Goal: Information Seeking & Learning: Check status

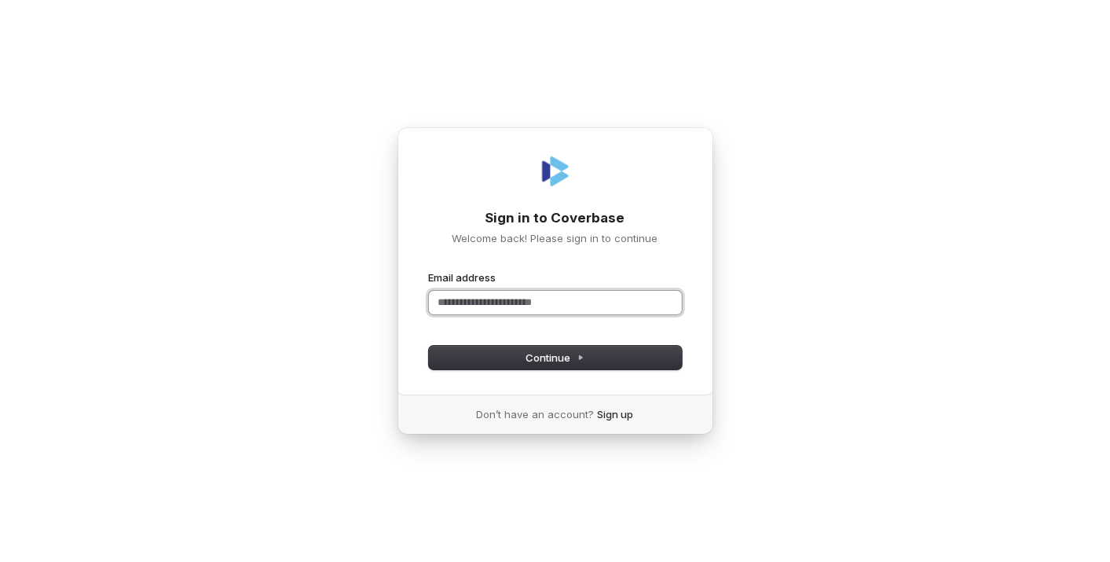
click at [481, 313] on input "Email address" at bounding box center [555, 303] width 253 height 24
click at [429, 270] on button "submit" at bounding box center [429, 270] width 0 height 0
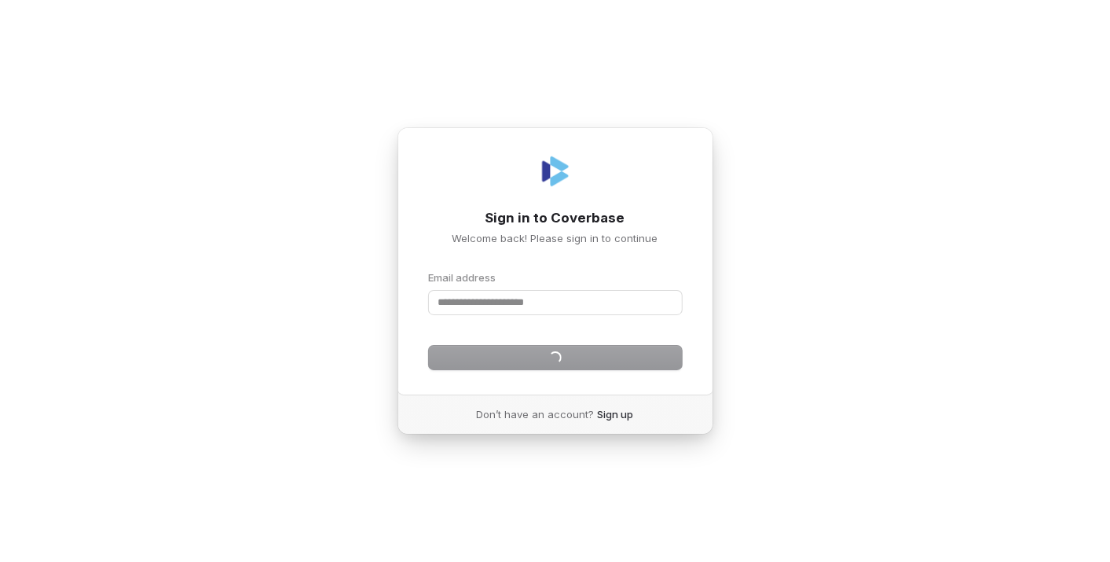
type input "**********"
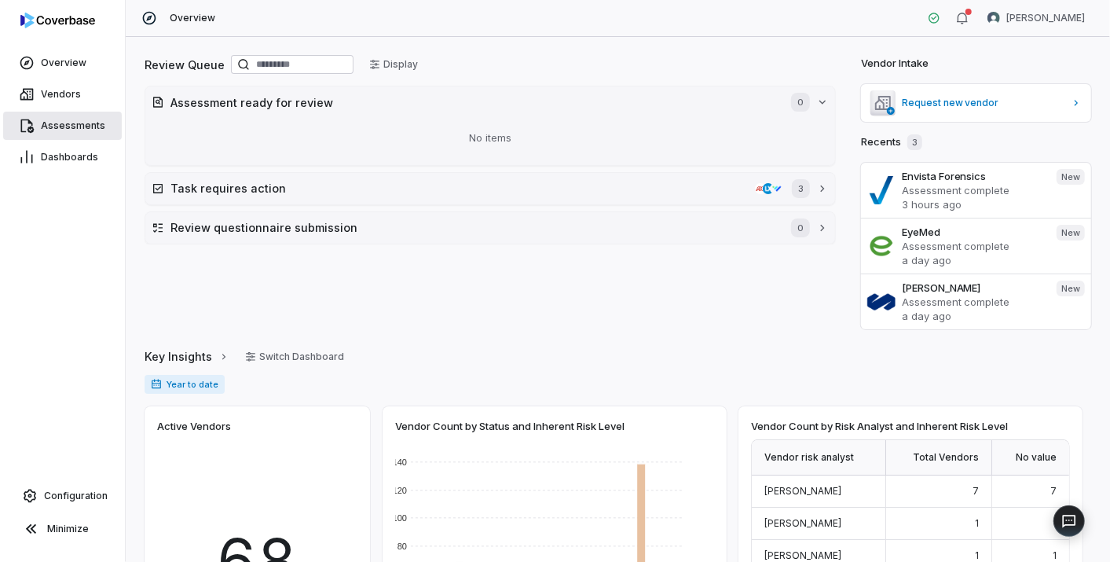
click at [57, 120] on span "Assessments" at bounding box center [73, 125] width 64 height 13
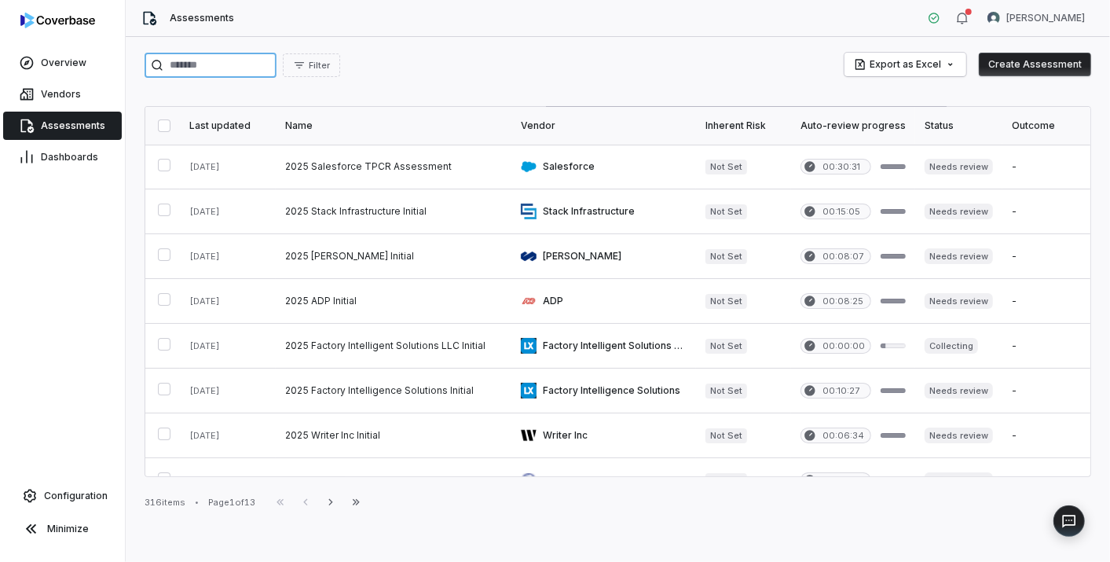
click at [199, 71] on input "search" at bounding box center [211, 65] width 132 height 25
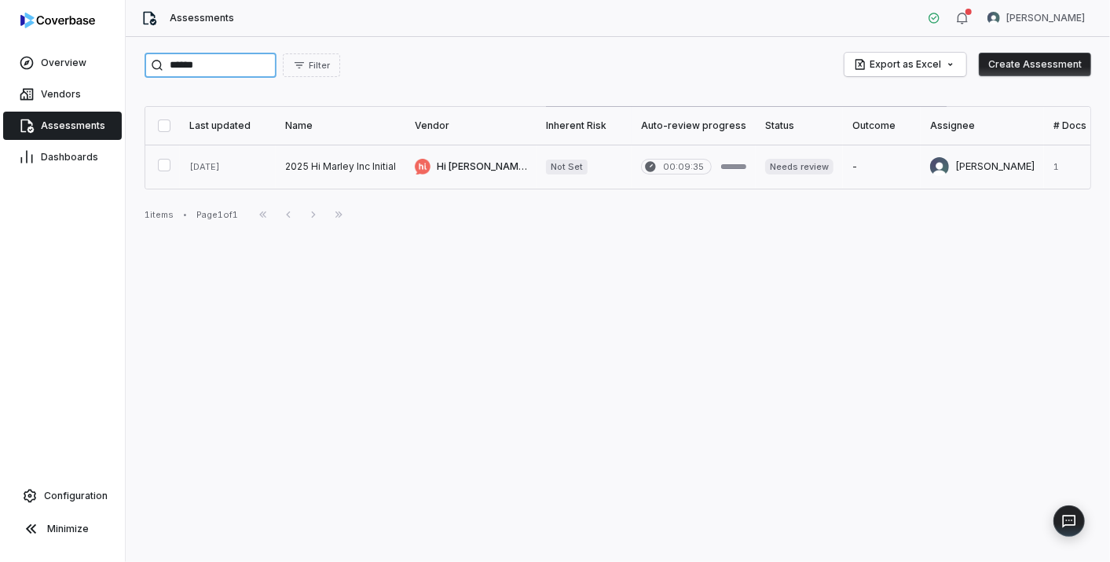
type input "******"
click at [307, 165] on link at bounding box center [341, 167] width 130 height 44
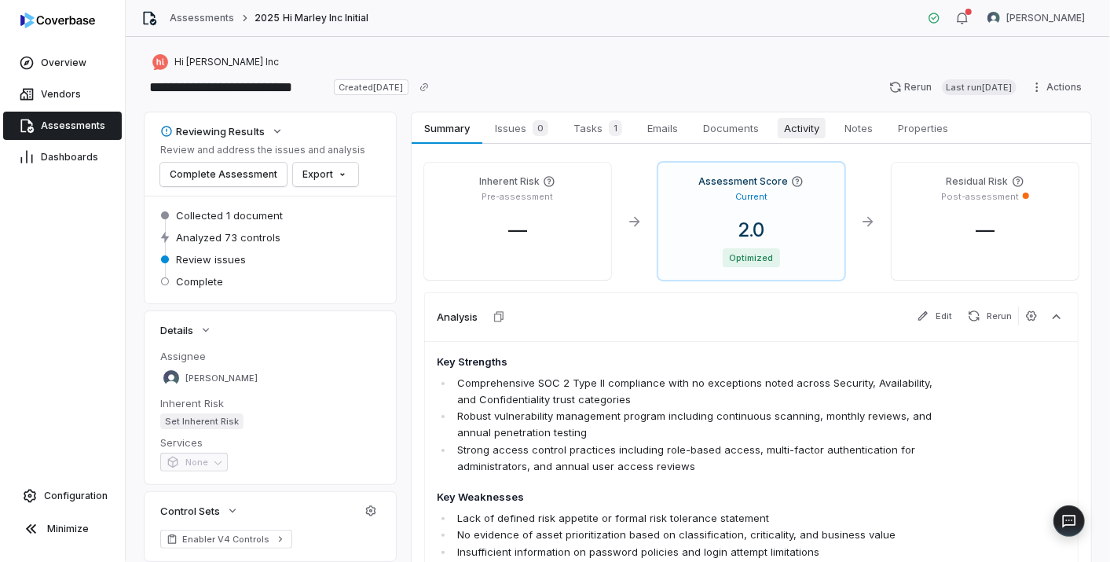
click at [797, 124] on span "Activity" at bounding box center [802, 128] width 48 height 20
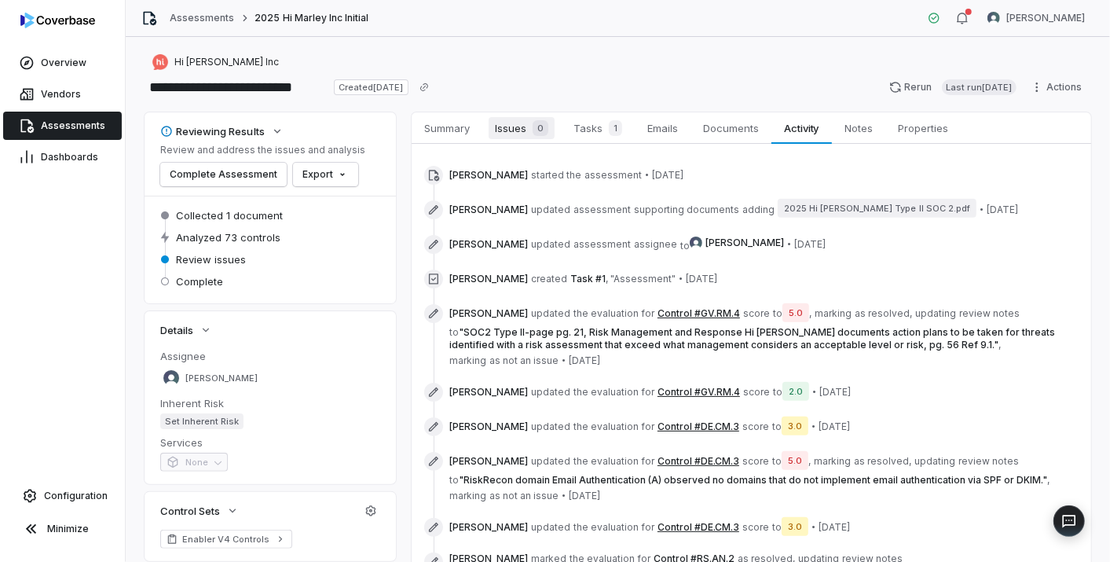
click at [526, 127] on div "0" at bounding box center [537, 128] width 22 height 16
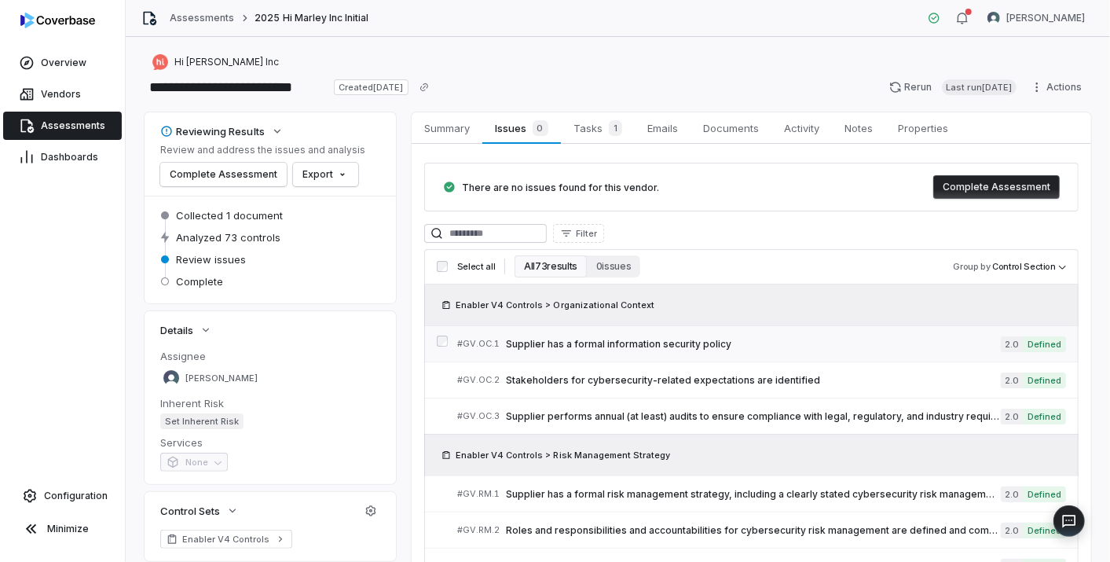
click at [579, 339] on span "Supplier has a formal information security policy" at bounding box center [753, 344] width 495 height 13
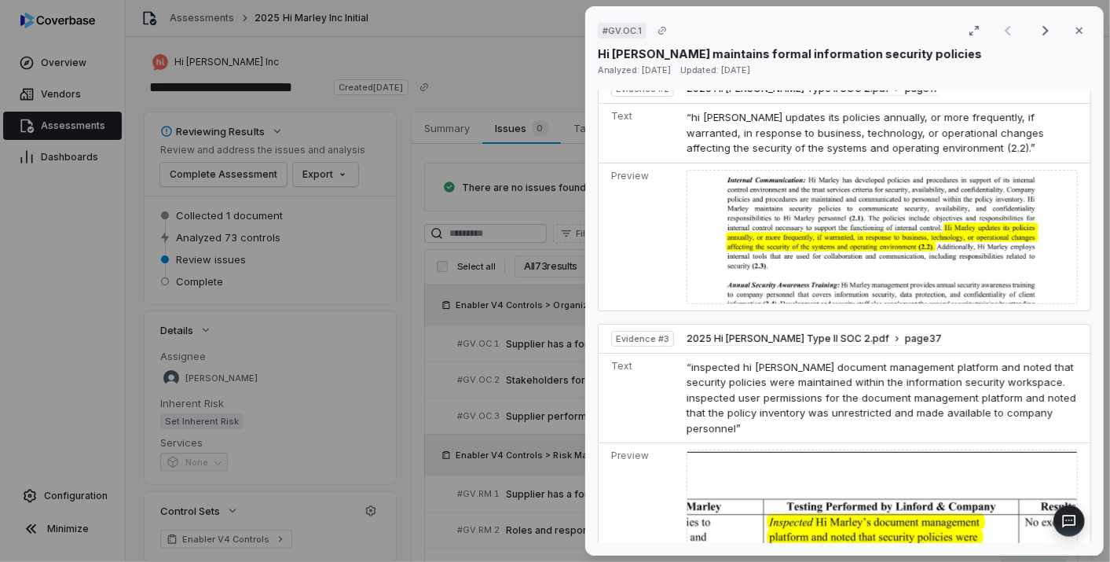
scroll to position [1134, 0]
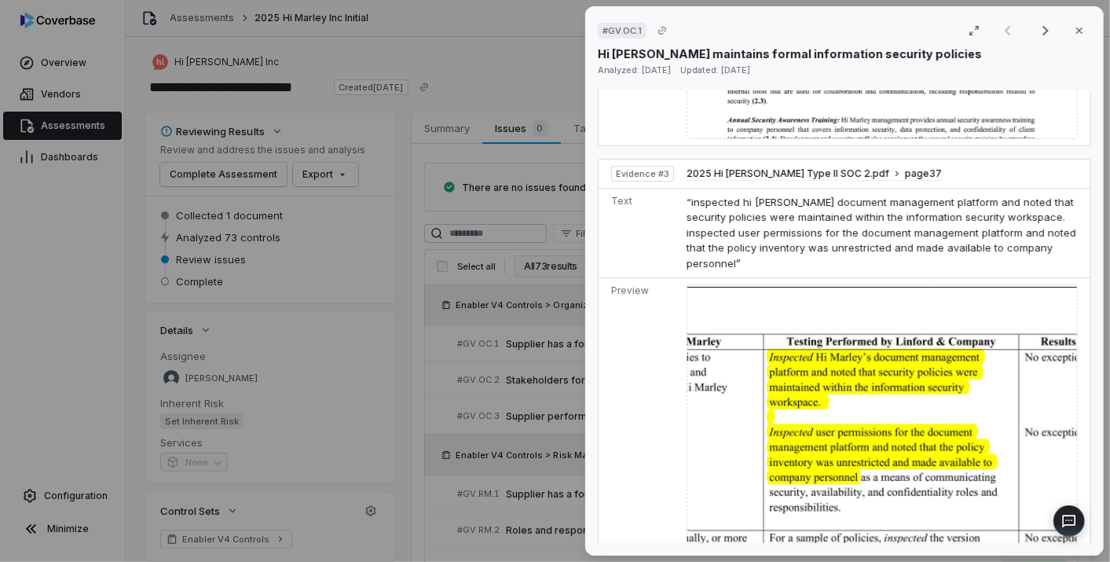
click at [451, 404] on div "# GV.OC.1 Result 1 of 25 Close Hi [PERSON_NAME] maintains formal information se…" at bounding box center [555, 281] width 1110 height 562
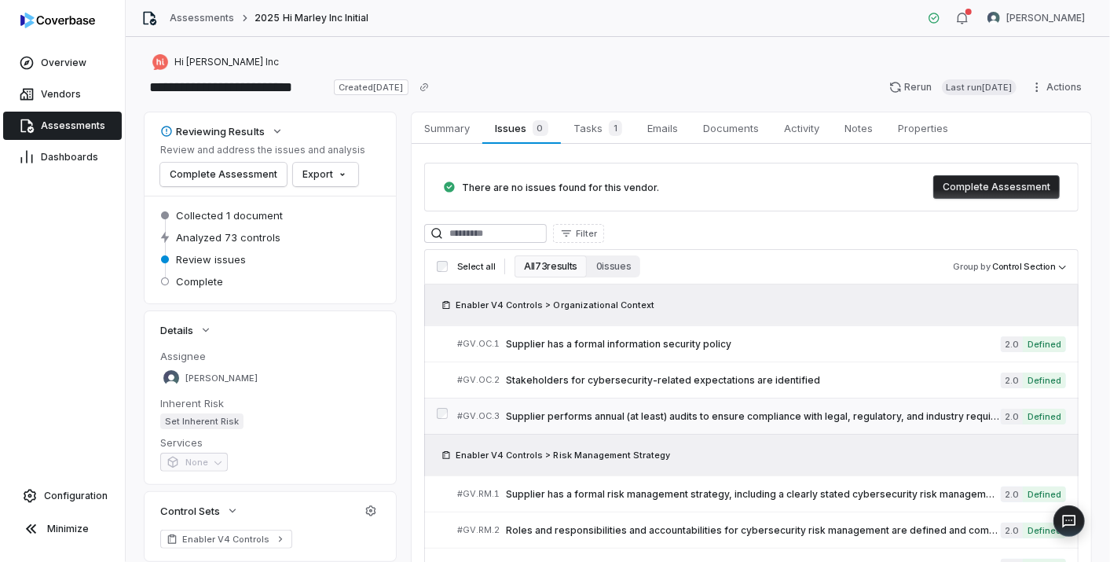
click at [619, 411] on span "Supplier performs annual (at least) audits to ensure compliance with legal, reg…" at bounding box center [753, 416] width 495 height 13
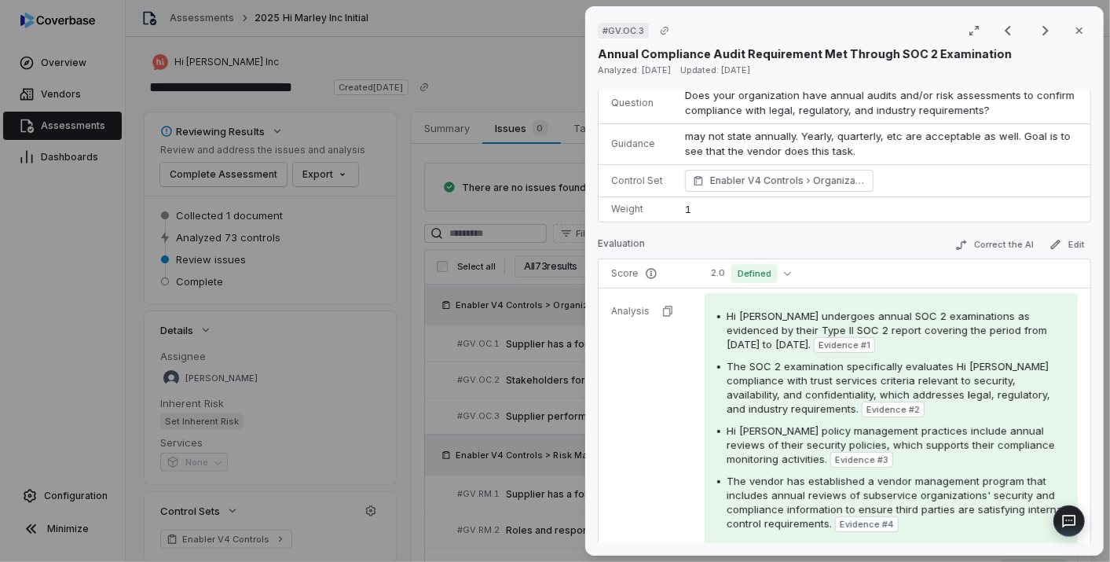
scroll to position [262, 0]
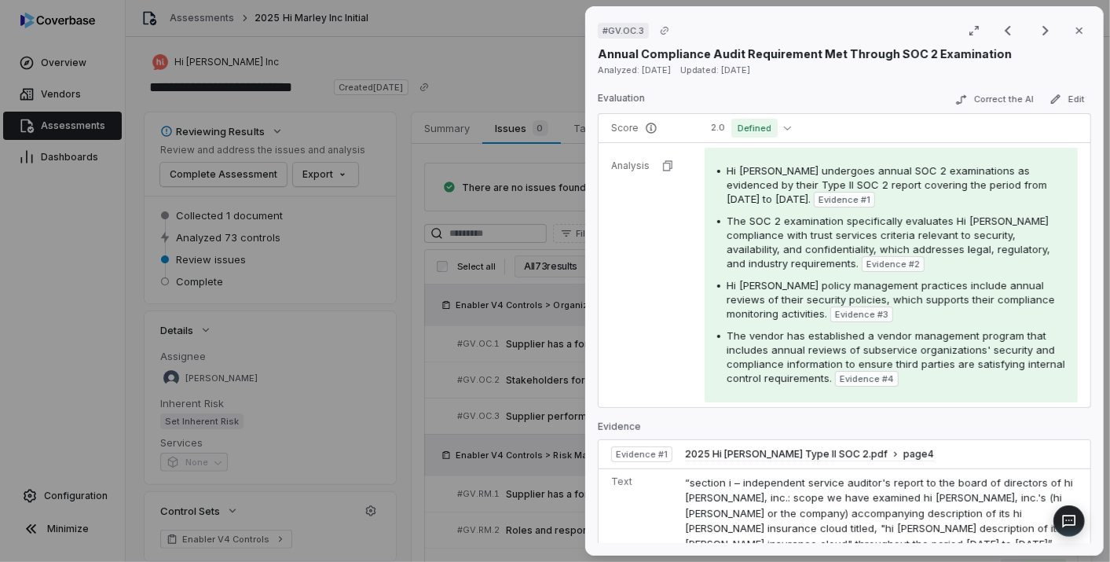
click at [524, 437] on div "# GV.OC.3 Result 3 of 25 Close Annual Compliance Audit Requirement Met Through …" at bounding box center [555, 281] width 1110 height 562
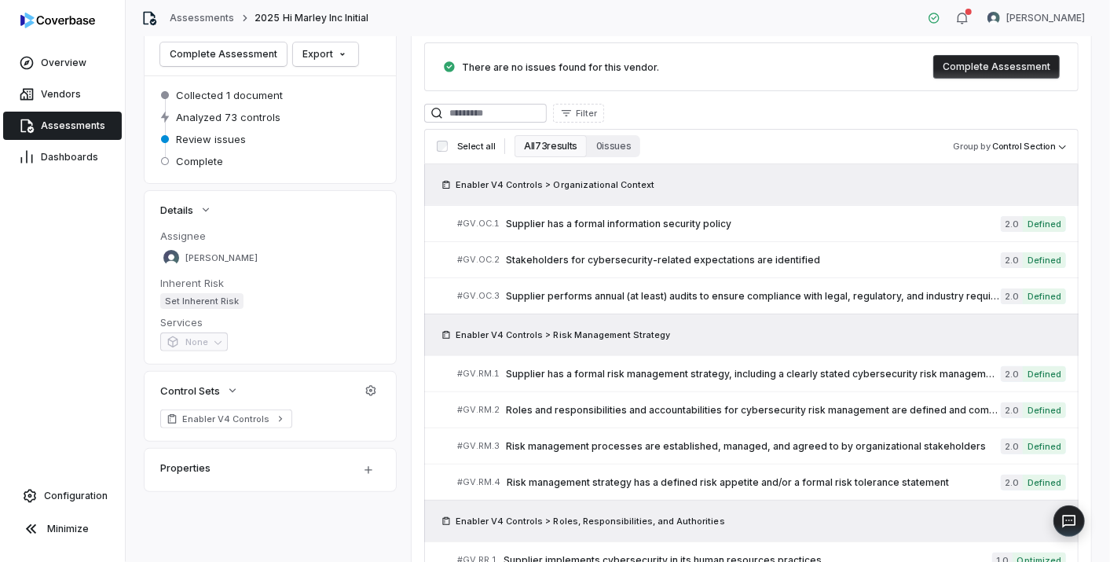
scroll to position [262, 0]
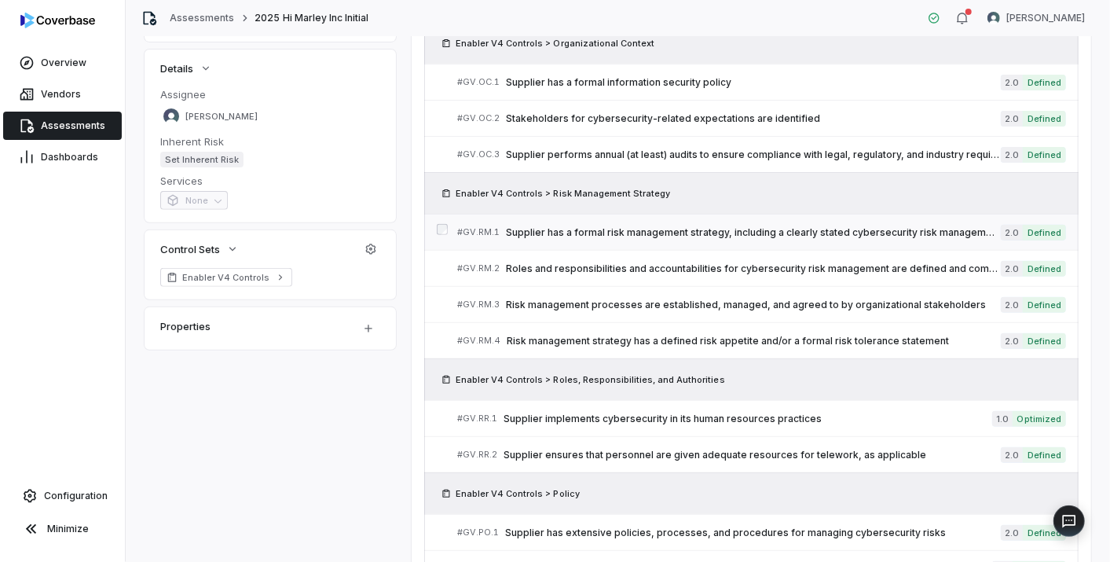
click at [722, 231] on span "Supplier has a formal risk management strategy, including a clearly stated cybe…" at bounding box center [753, 232] width 495 height 13
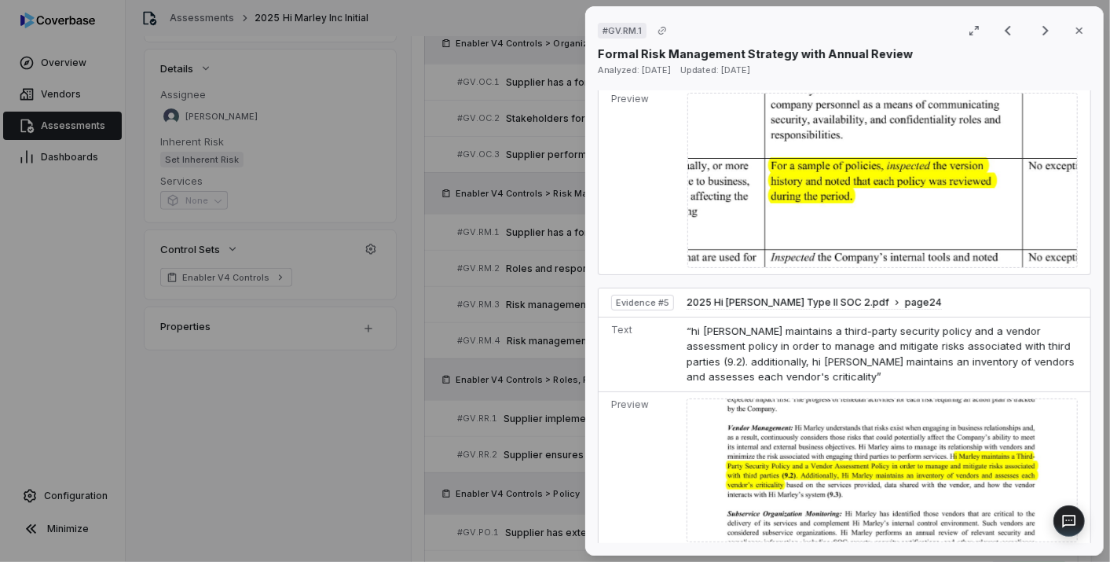
scroll to position [1658, 0]
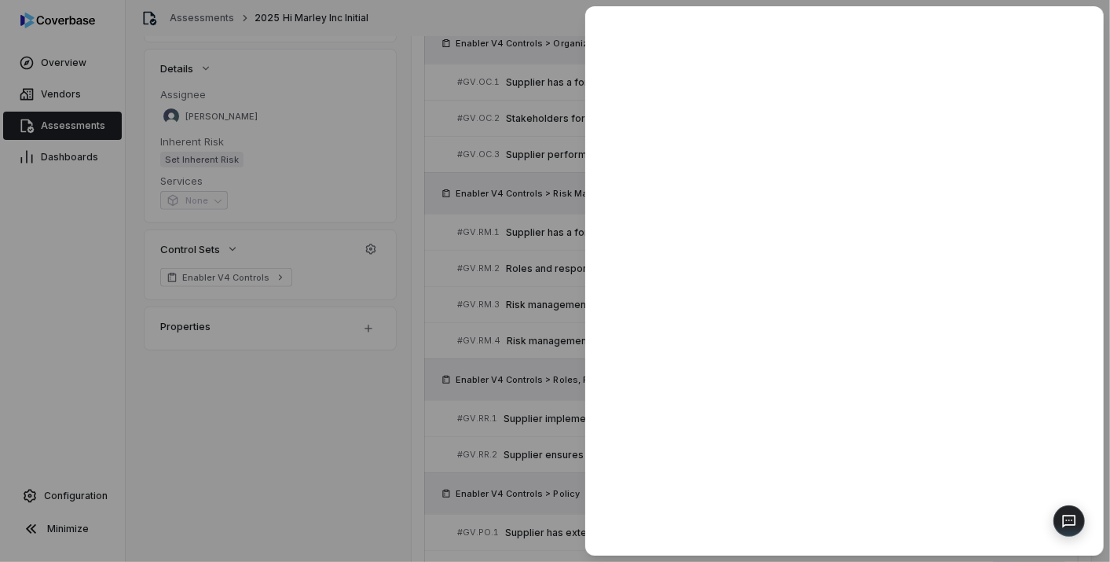
click at [510, 420] on div at bounding box center [555, 281] width 1110 height 562
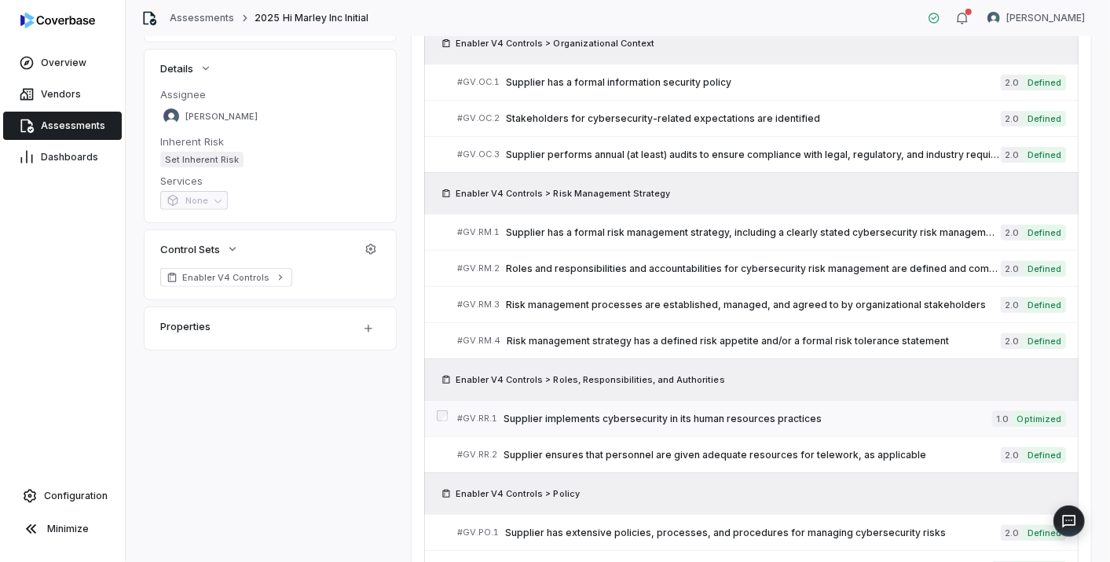
click at [563, 414] on span "Supplier implements cybersecurity in its human resources practices" at bounding box center [747, 418] width 489 height 13
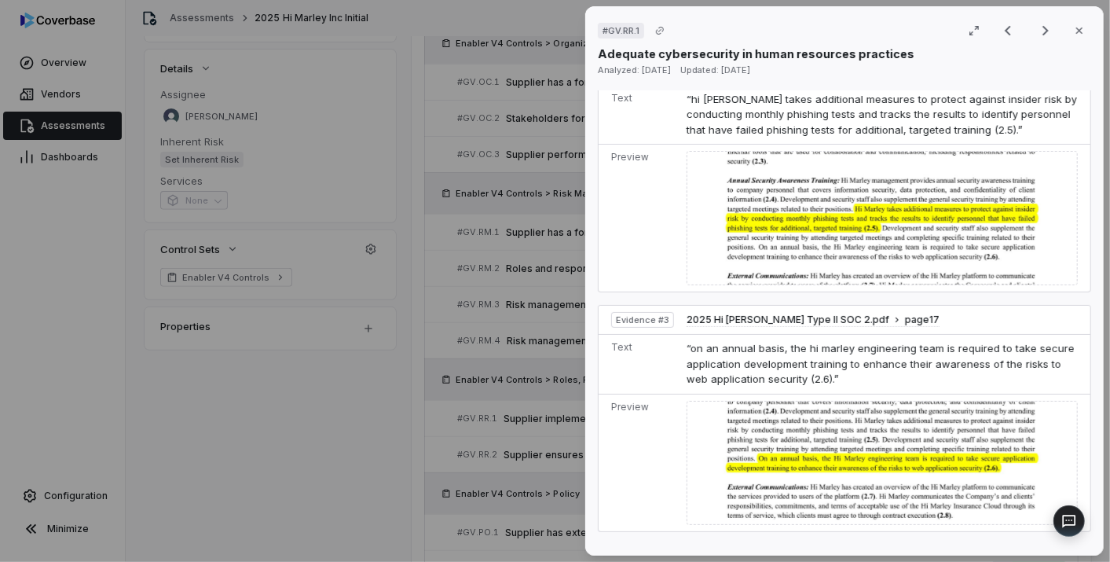
scroll to position [960, 0]
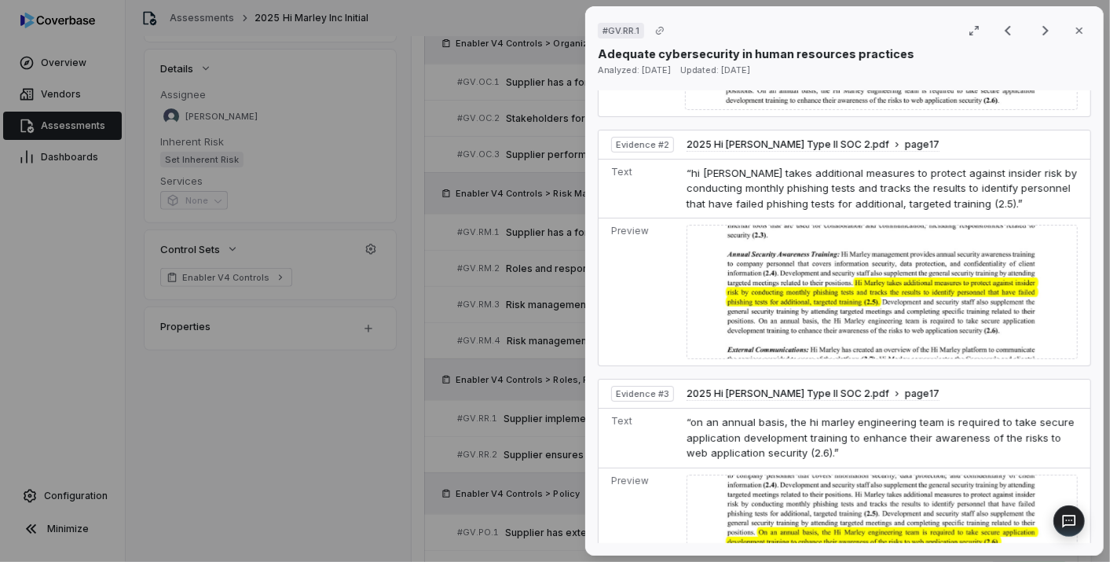
click at [518, 393] on div "# GV.RR.1 Result 8 of 25 Close Adequate cybersecurity in human resources practi…" at bounding box center [555, 281] width 1110 height 562
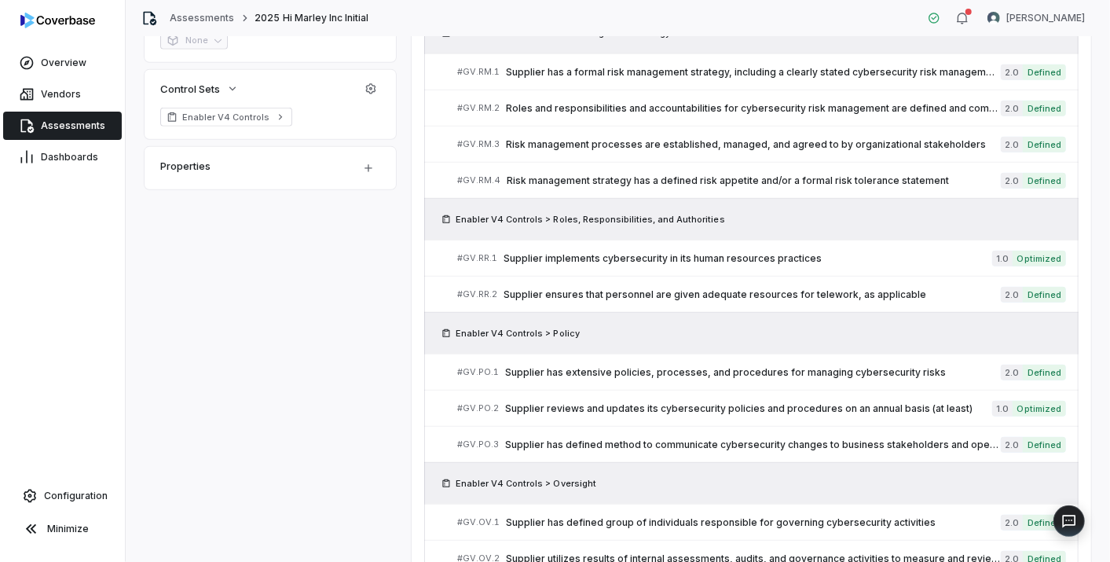
scroll to position [523, 0]
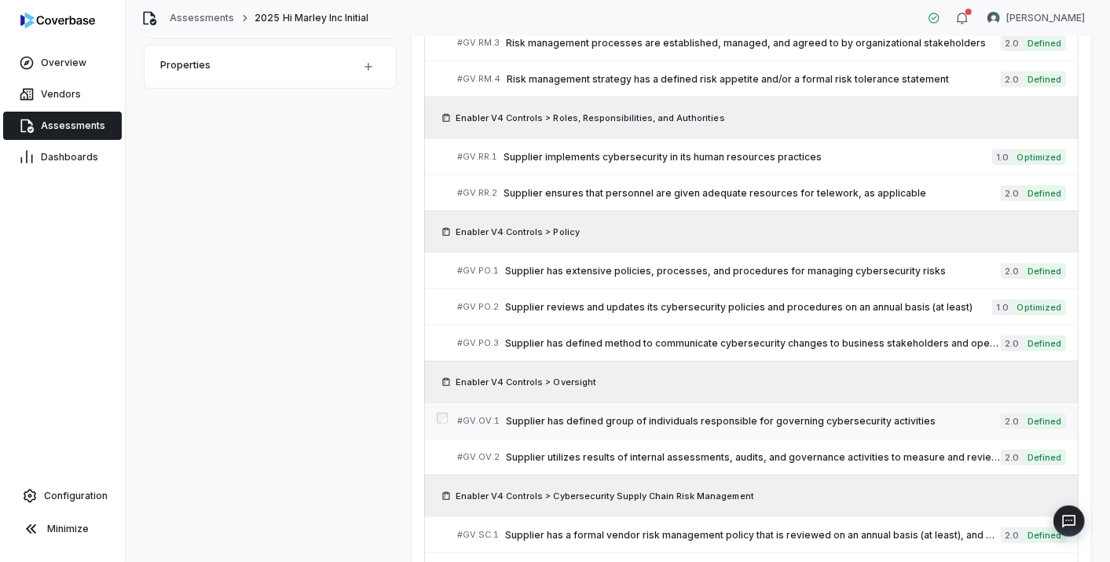
click at [707, 415] on span "Supplier has defined group of individuals responsible for governing cybersecuri…" at bounding box center [753, 421] width 495 height 13
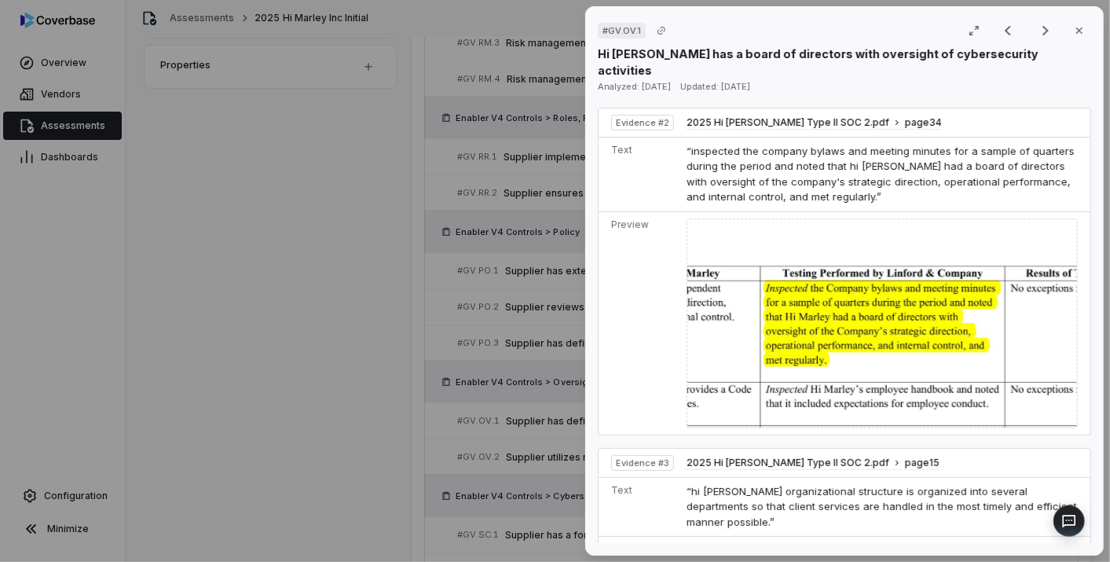
scroll to position [935, 0]
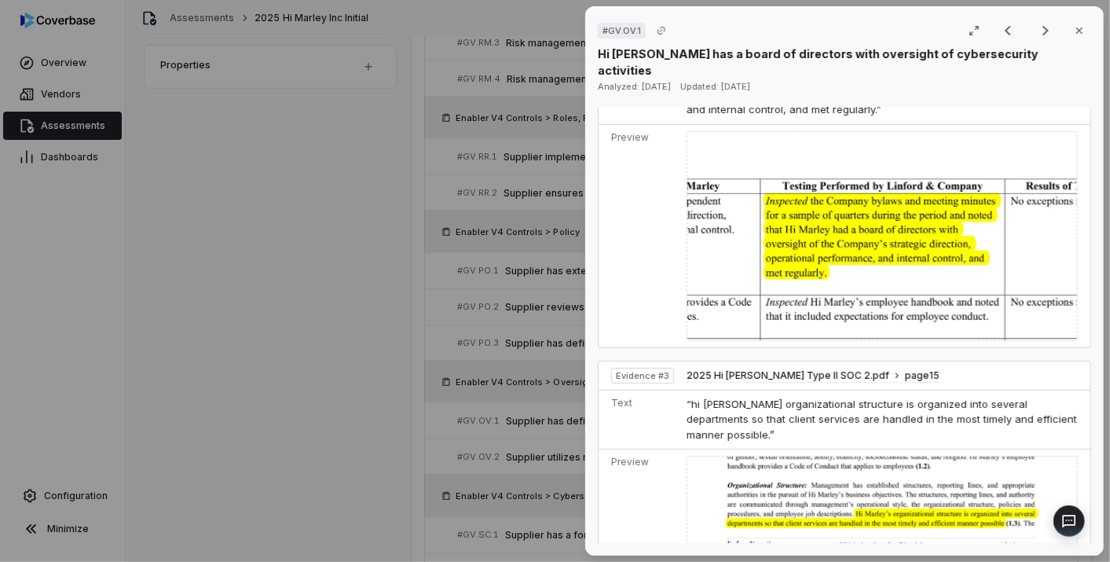
drag, startPoint x: 351, startPoint y: 431, endPoint x: 490, endPoint y: 425, distance: 139.2
click at [353, 432] on div "# GV.OV.1 Result 13 of 25 Close Hi [PERSON_NAME] has a board of directors with …" at bounding box center [555, 281] width 1110 height 562
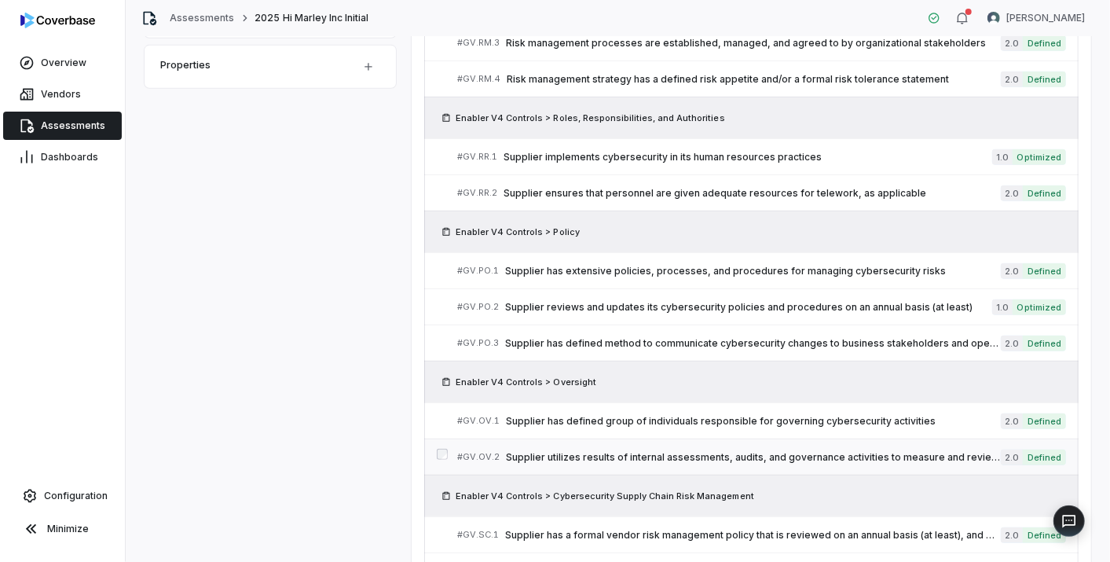
click at [693, 451] on span "Supplier utilizes results of internal assessments, audits, and governance activ…" at bounding box center [753, 457] width 495 height 13
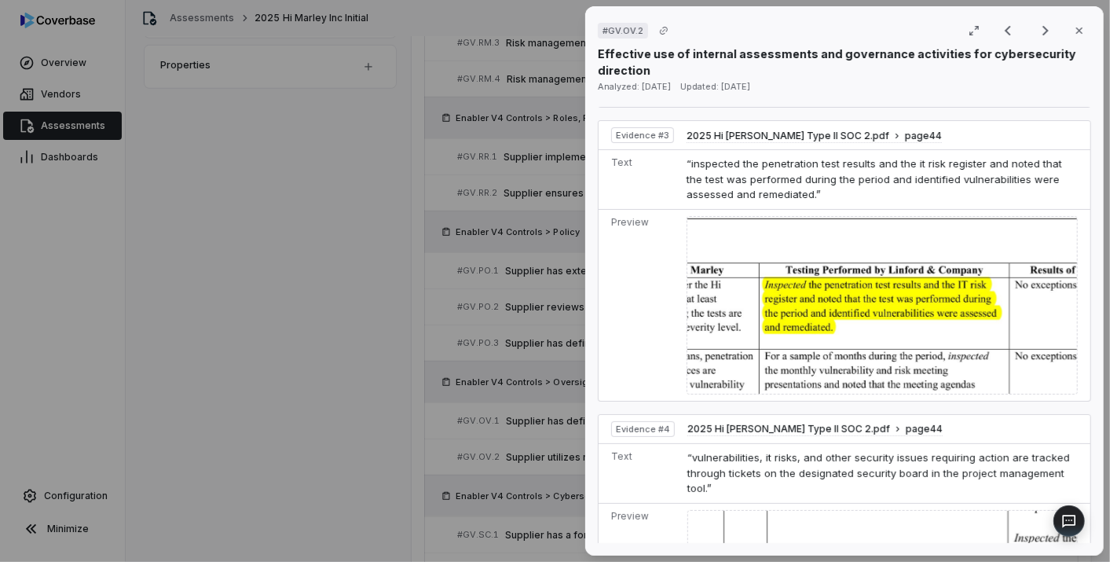
scroll to position [1309, 0]
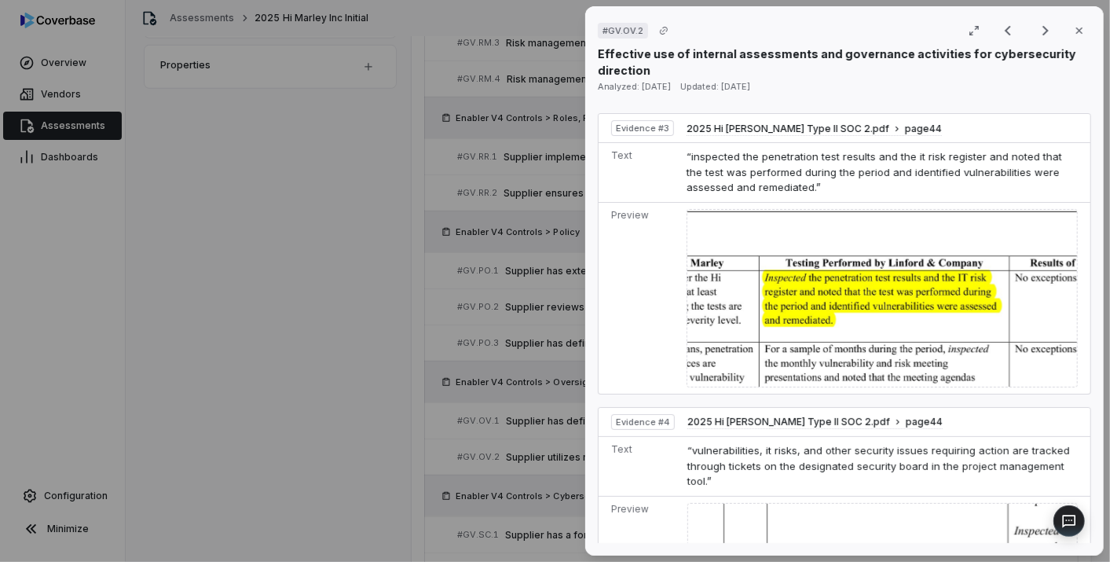
click at [481, 419] on div "# GV.OV.2 Result 14 of 25 Close Effective use of internal assessments and gover…" at bounding box center [555, 281] width 1110 height 562
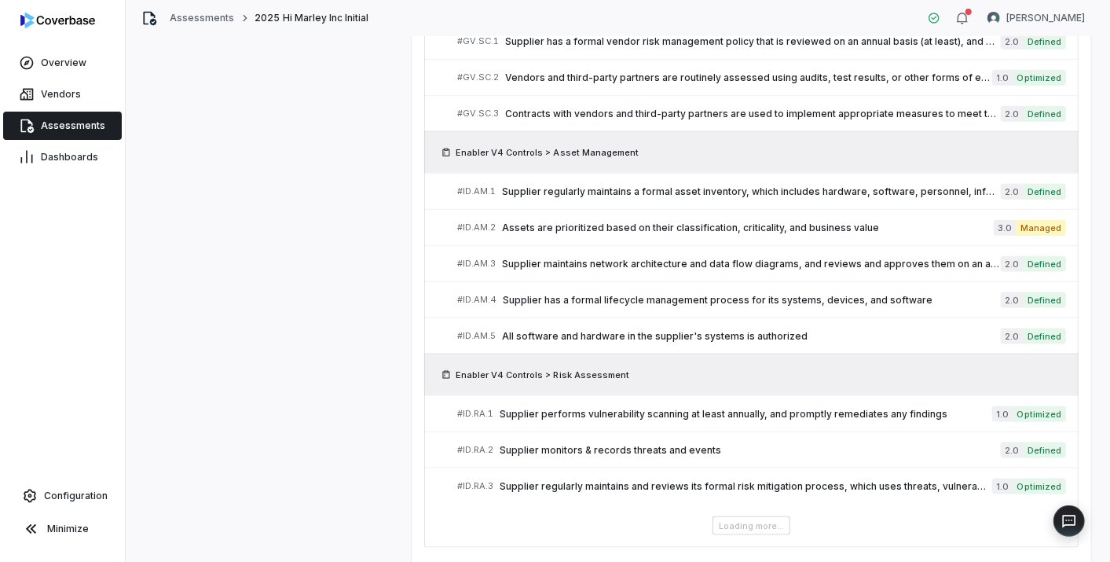
scroll to position [1063, 0]
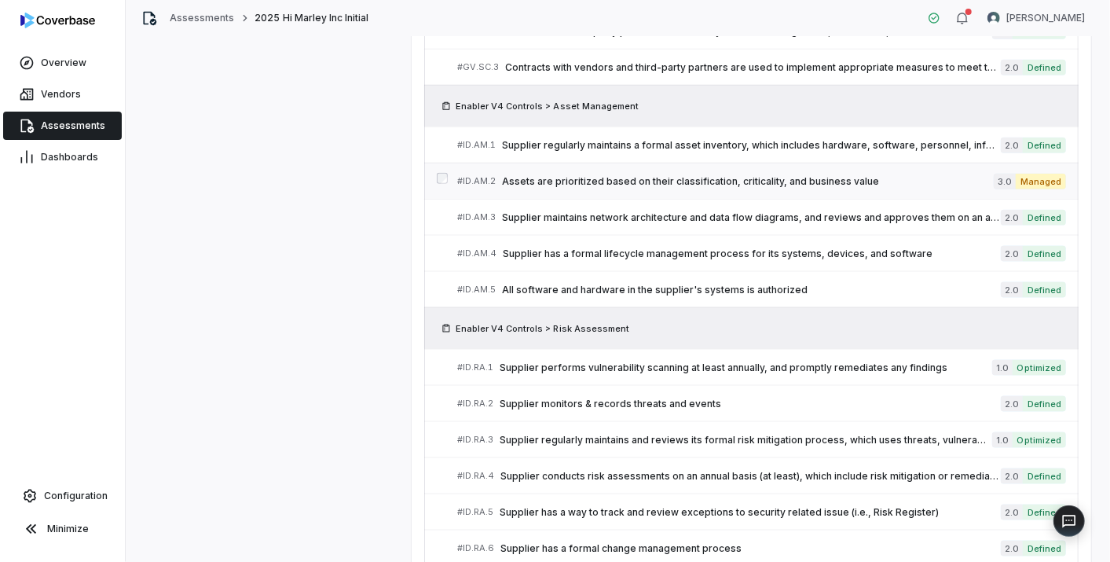
click at [683, 177] on span "Assets are prioritized based on their classification, criticality, and business…" at bounding box center [748, 181] width 492 height 13
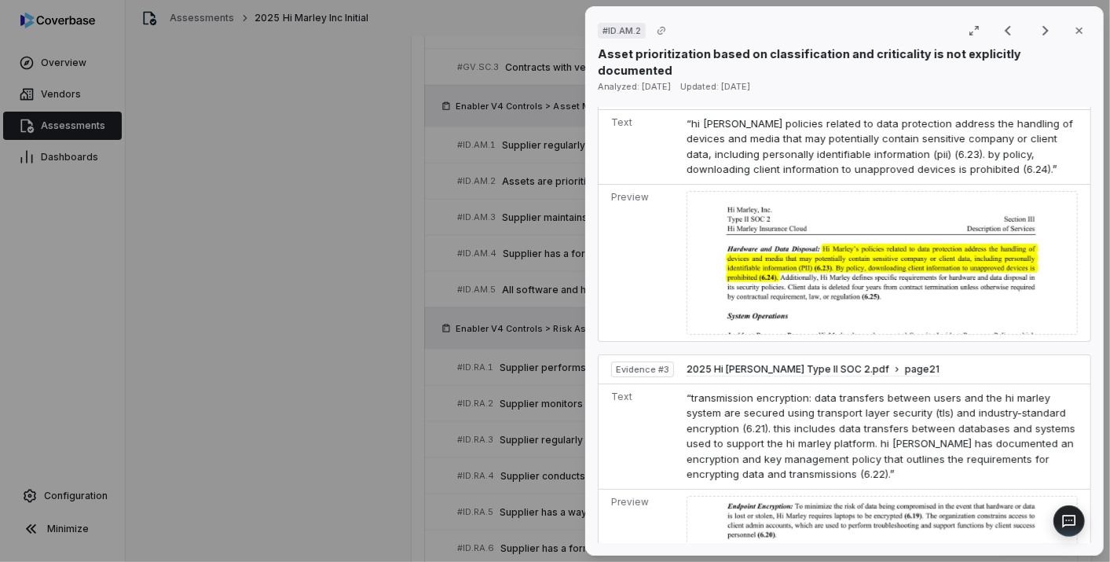
scroll to position [647, 0]
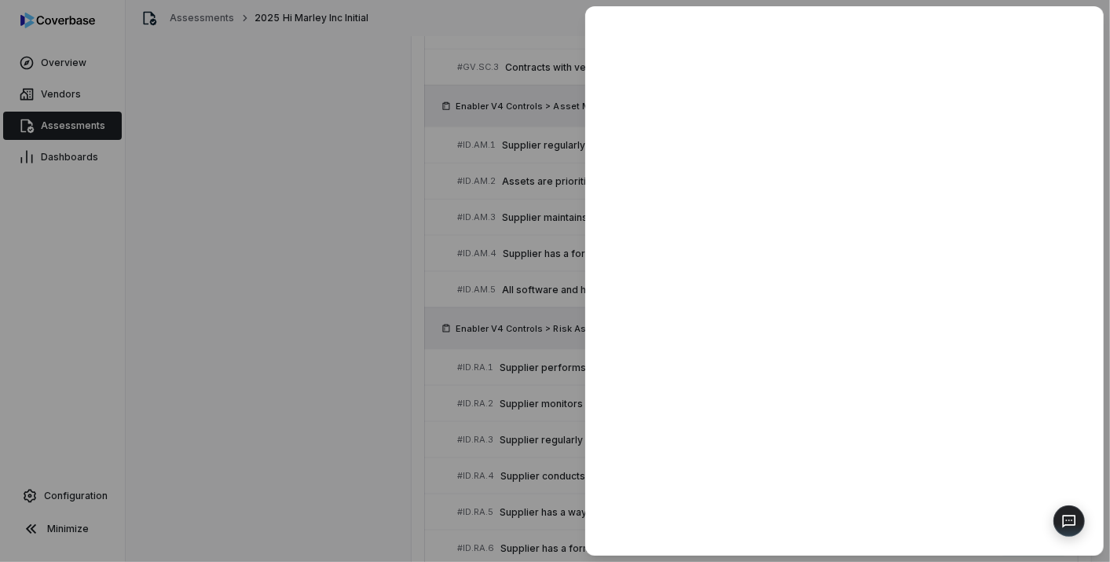
click at [381, 373] on div at bounding box center [555, 281] width 1110 height 562
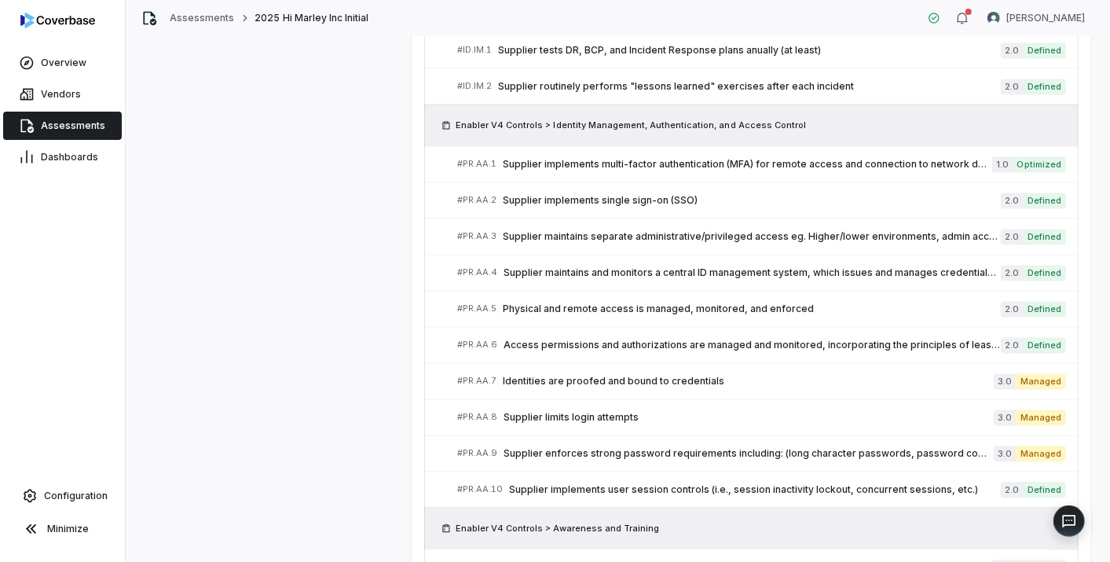
scroll to position [2110, 0]
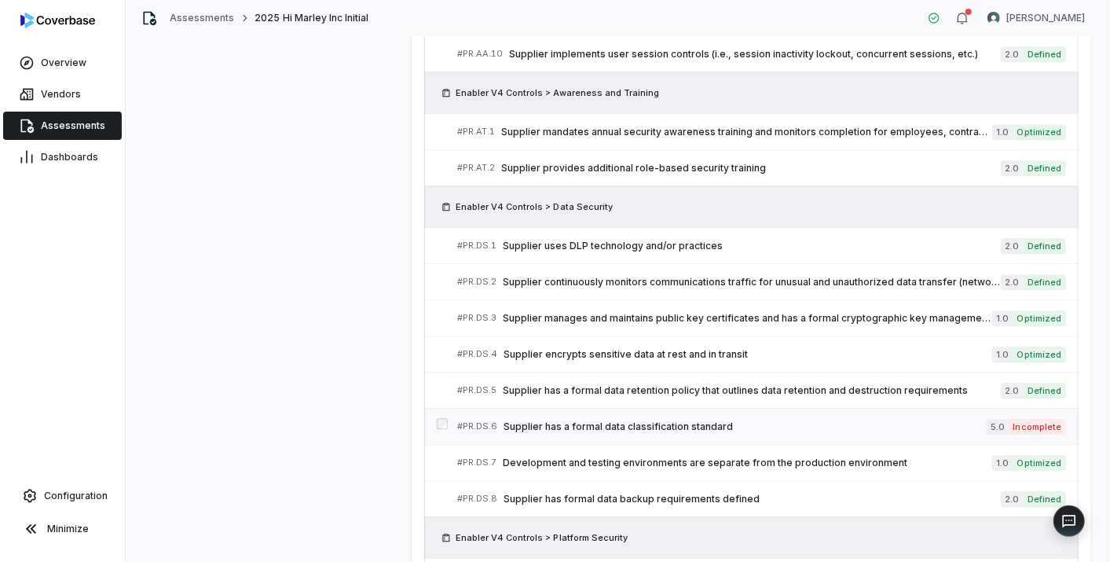
click at [587, 420] on span "Supplier has a formal data classification standard" at bounding box center [744, 426] width 483 height 13
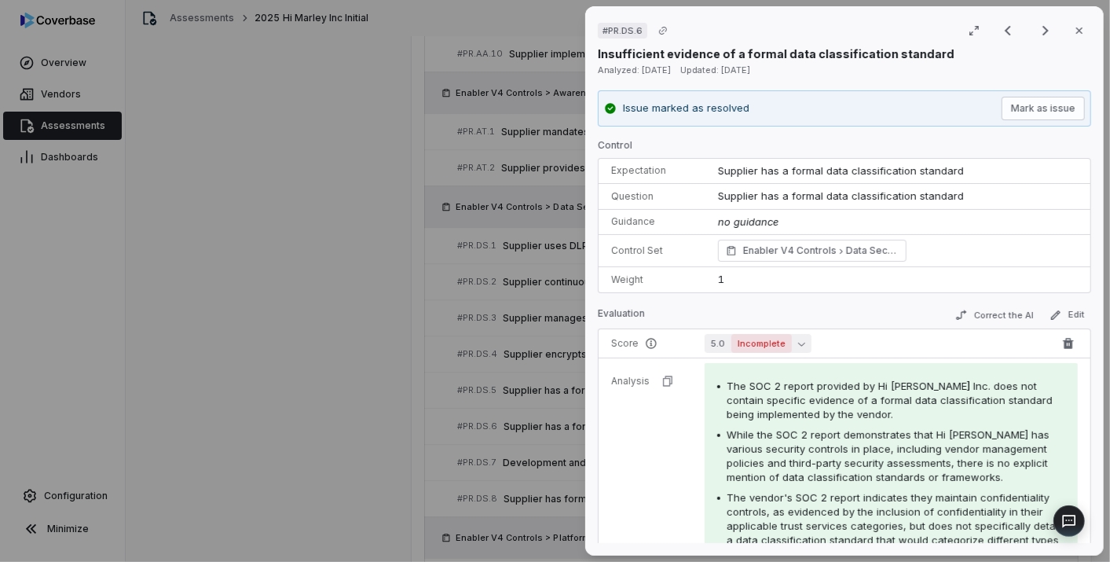
click at [739, 340] on span "Incomplete" at bounding box center [761, 343] width 60 height 19
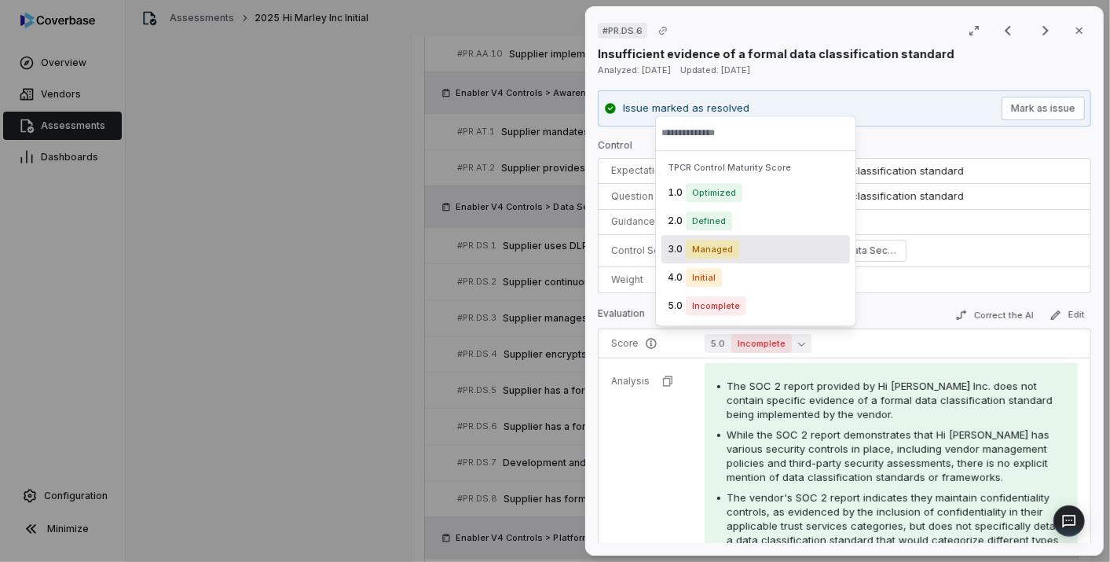
click at [708, 244] on span "Managed" at bounding box center [712, 249] width 53 height 19
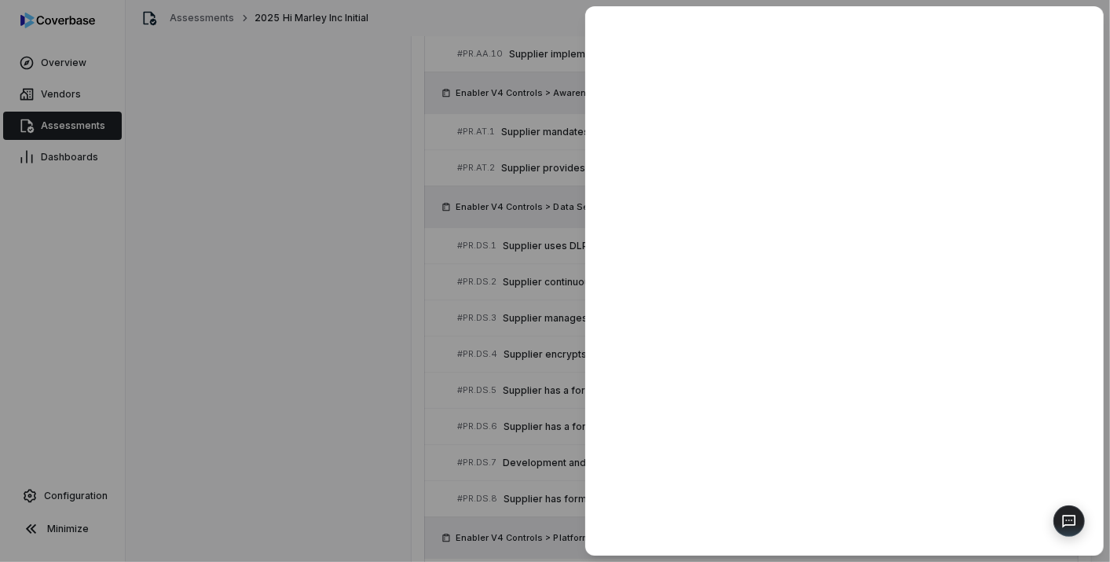
click at [467, 423] on div at bounding box center [555, 281] width 1110 height 562
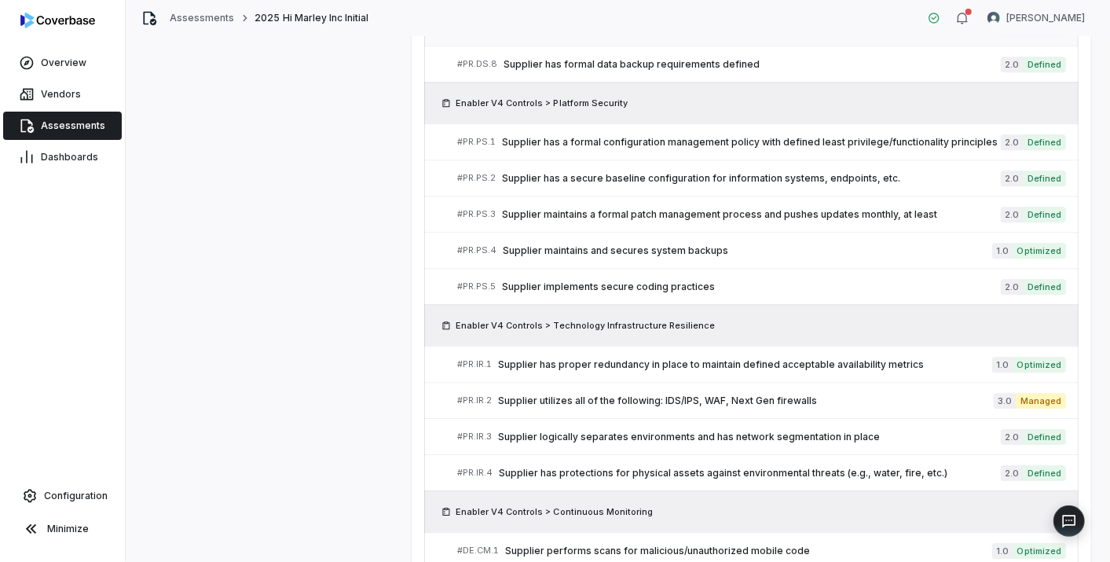
scroll to position [2546, 0]
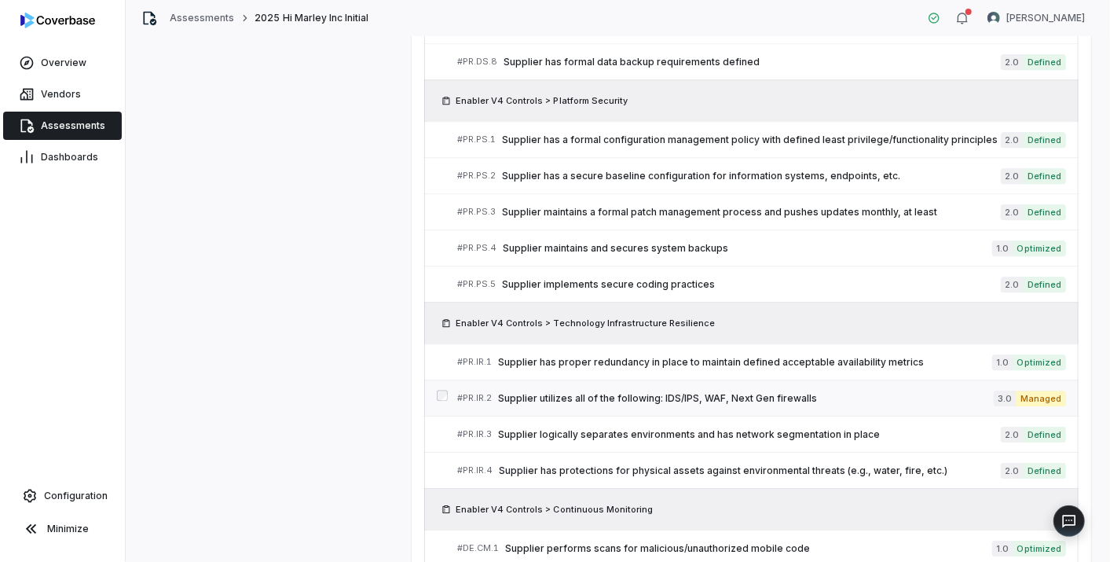
click at [677, 392] on span "Supplier utilizes all of the following: IDS/IPS, WAF, Next Gen firewalls" at bounding box center [746, 398] width 496 height 13
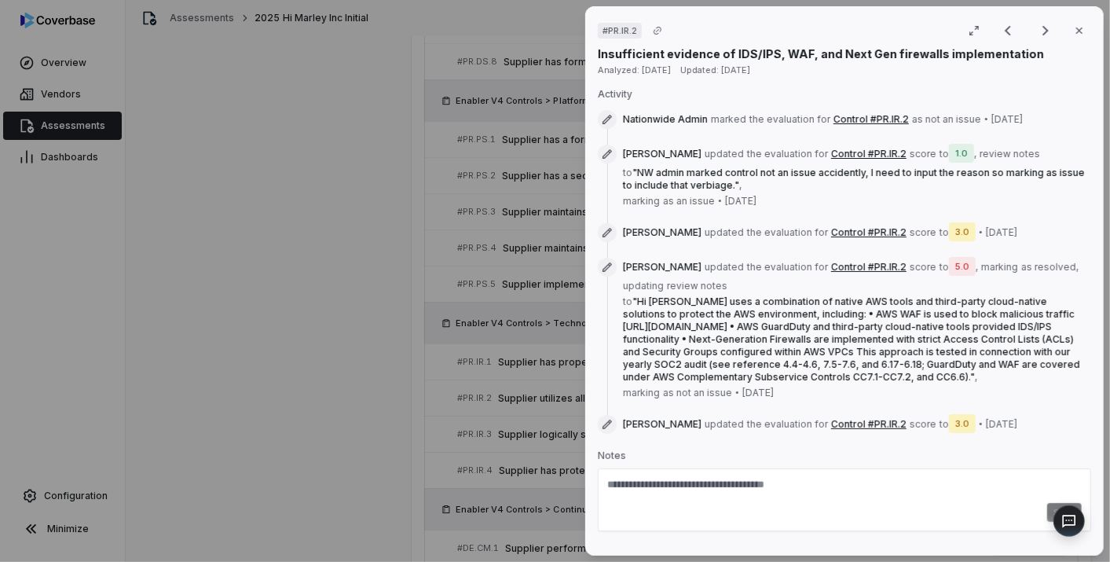
scroll to position [1926, 0]
click at [480, 403] on div "# PR.IR.2 Result 58 of 73 Close Insufficient evidence of IDS/IPS, WAF, and Next…" at bounding box center [555, 281] width 1110 height 562
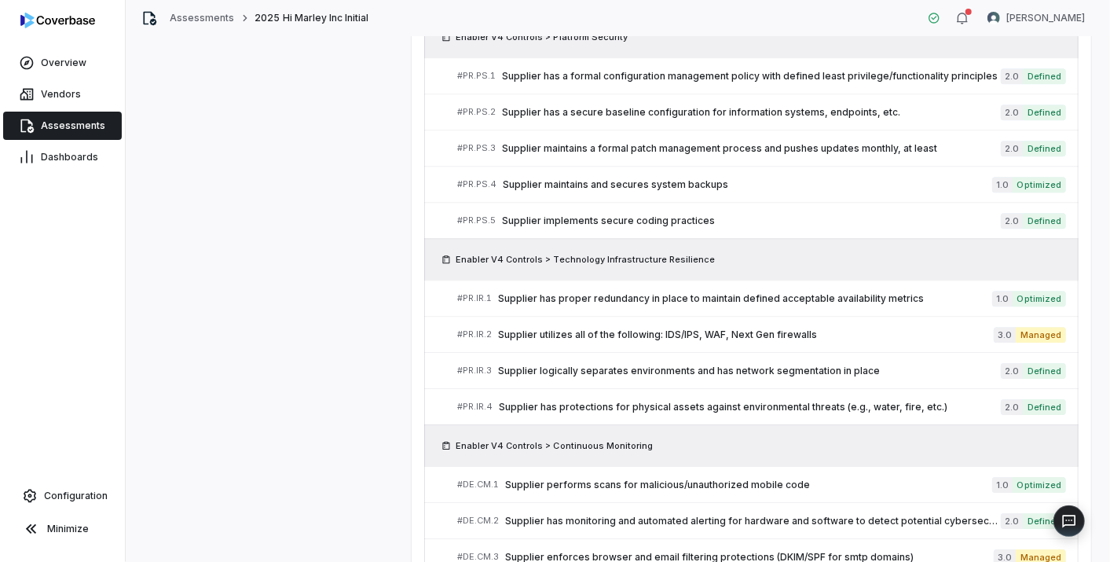
scroll to position [2592, 0]
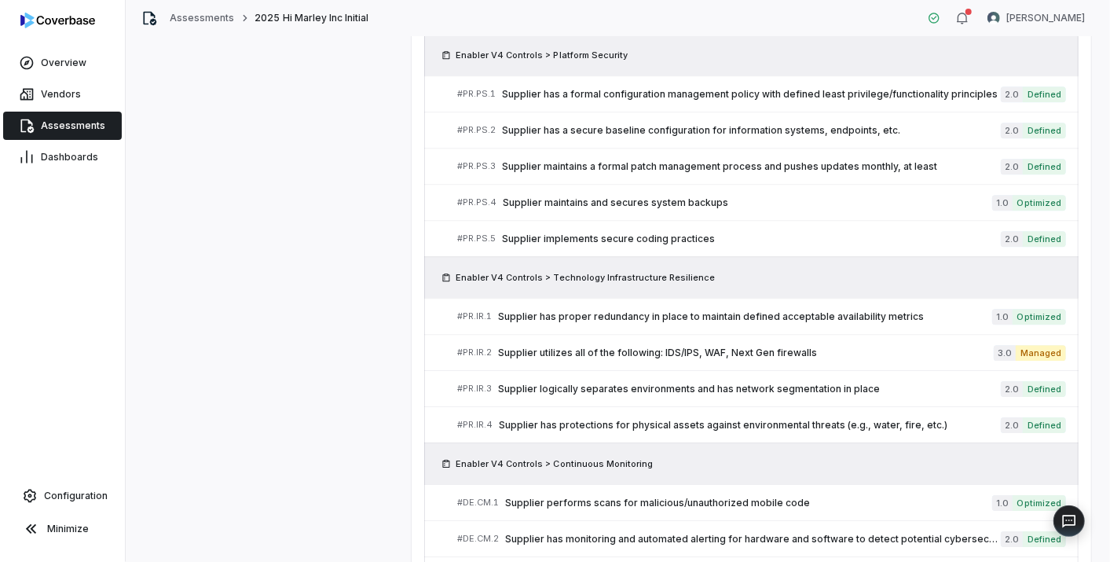
click at [86, 132] on link "Assessments" at bounding box center [62, 126] width 119 height 28
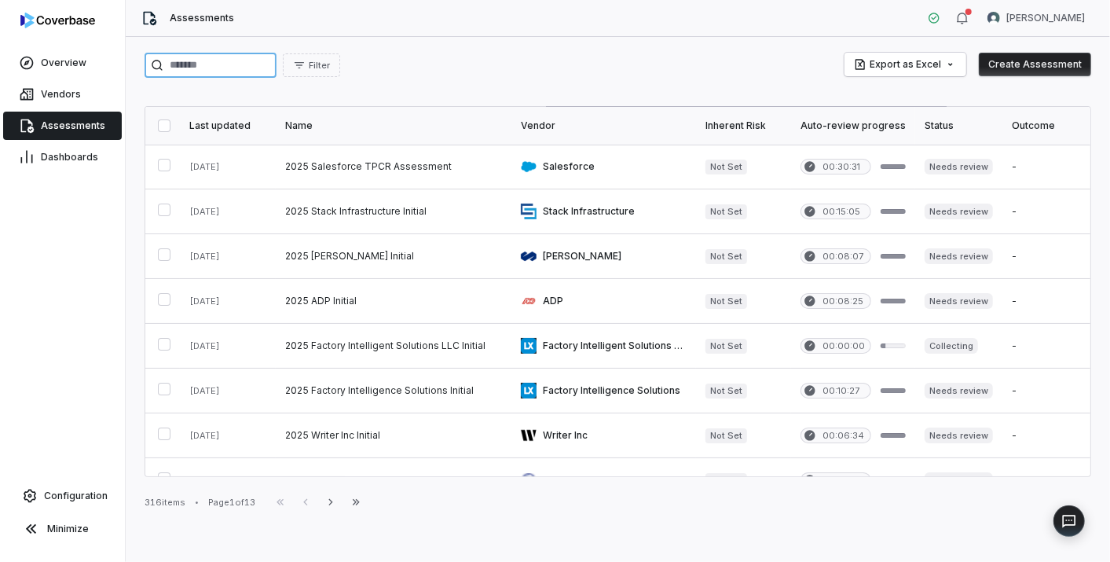
click at [203, 71] on input "search" at bounding box center [211, 65] width 132 height 25
paste input "*****"
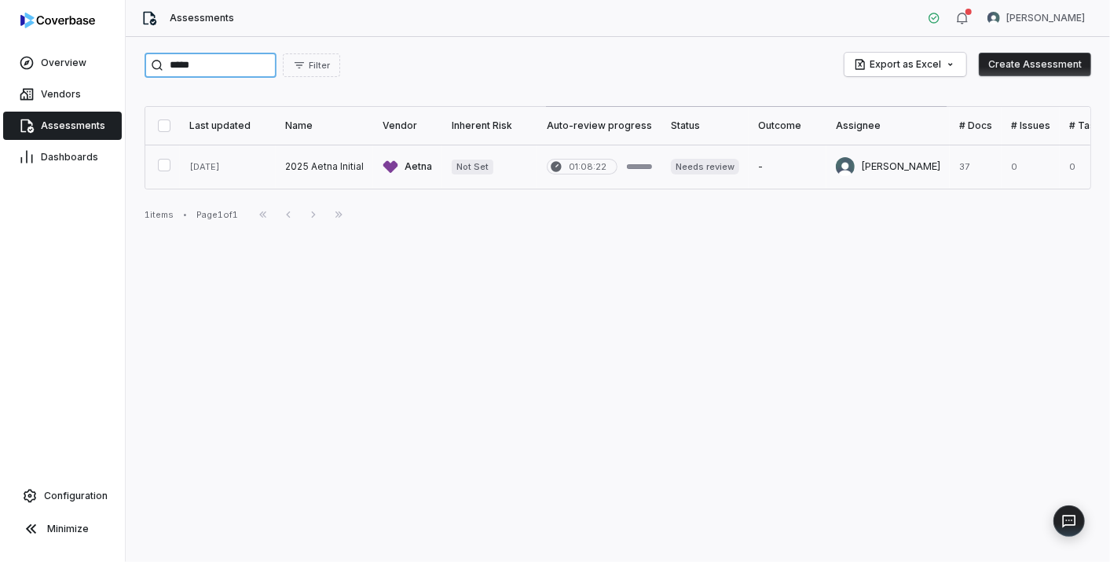
type input "*****"
click at [331, 157] on link at bounding box center [324, 167] width 97 height 44
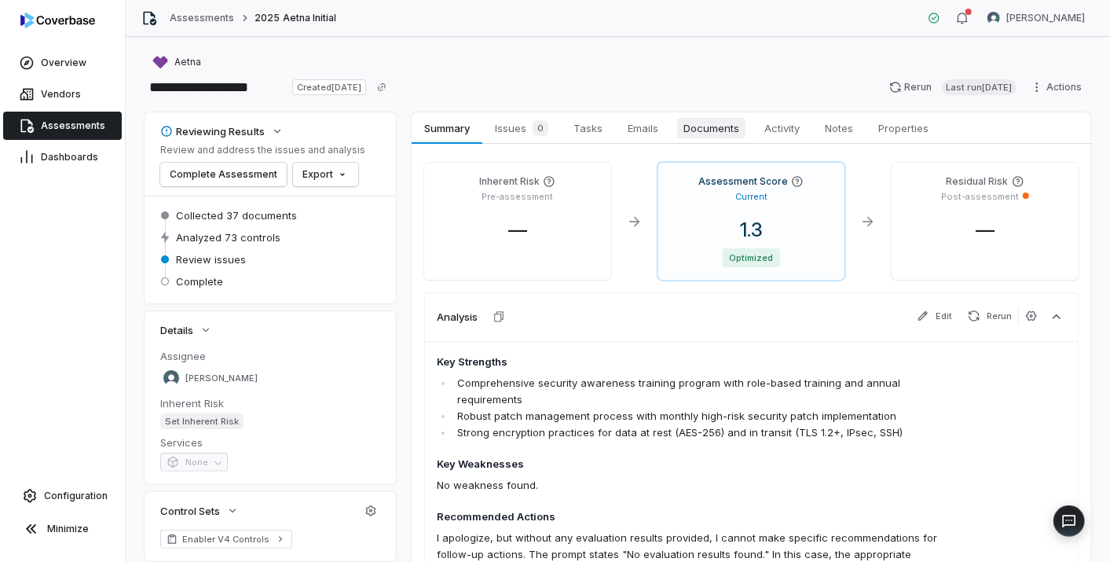
click at [718, 120] on span "Documents" at bounding box center [711, 128] width 68 height 20
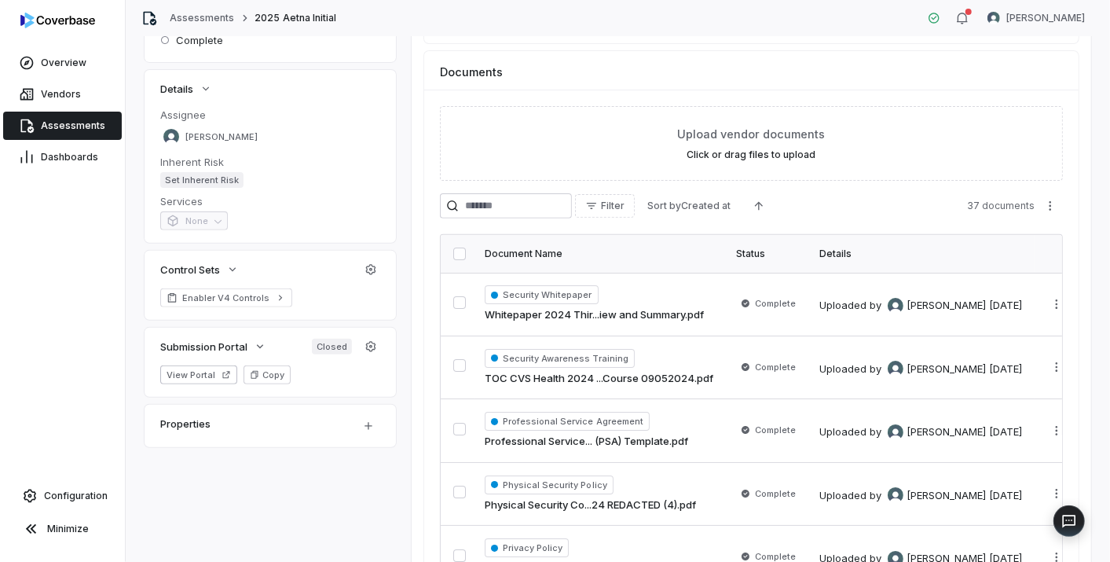
scroll to position [349, 0]
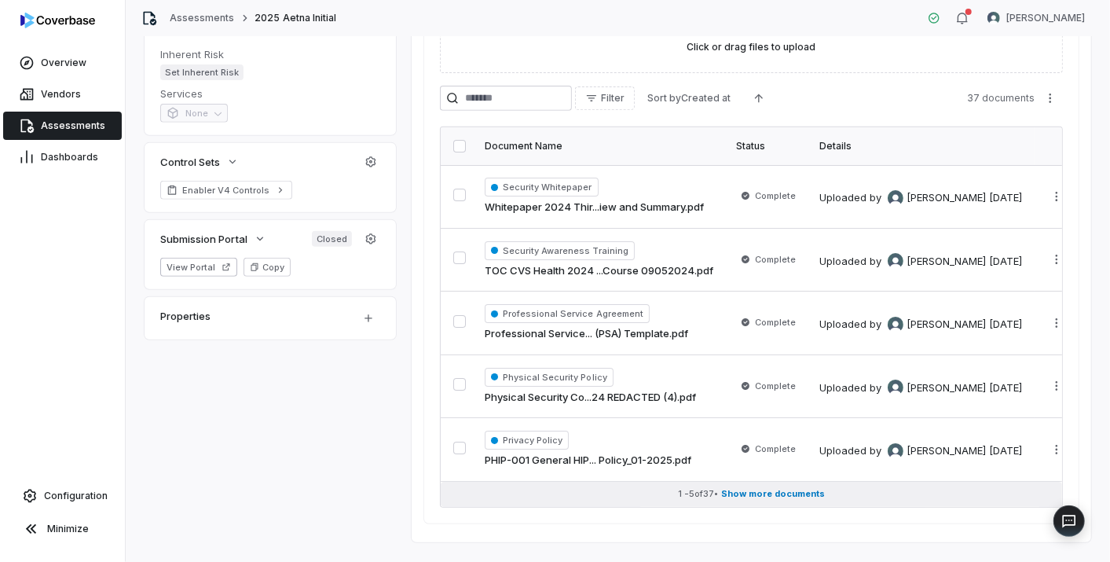
click at [734, 491] on span "Show more documents" at bounding box center [773, 494] width 104 height 12
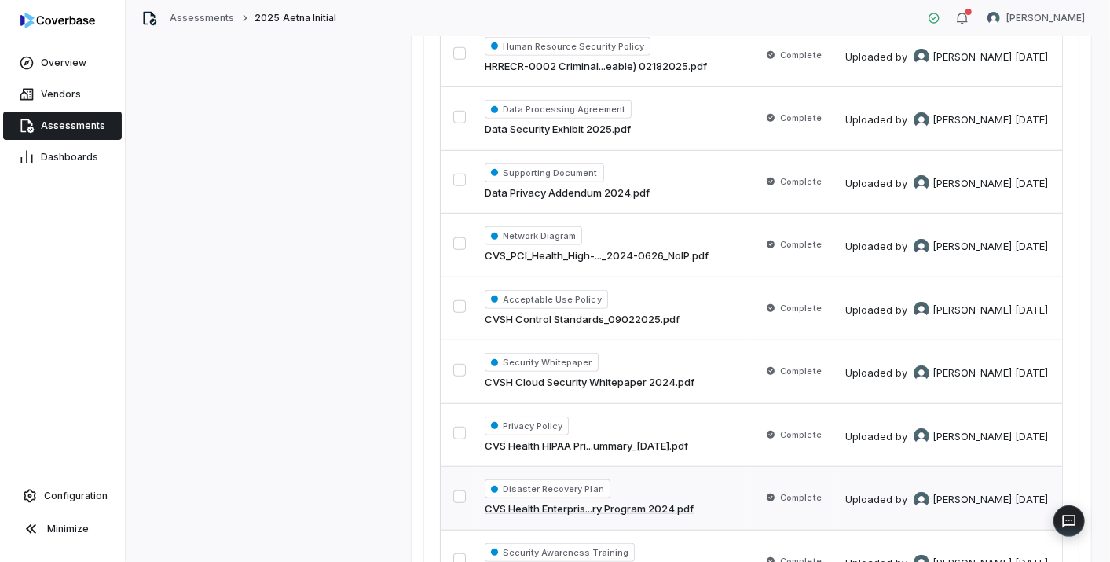
scroll to position [960, 0]
